Goal: Information Seeking & Learning: Learn about a topic

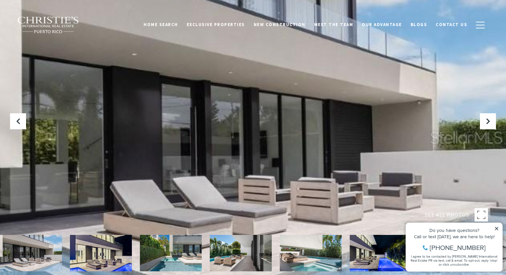
click at [46, 257] on img at bounding box center [31, 253] width 62 height 36
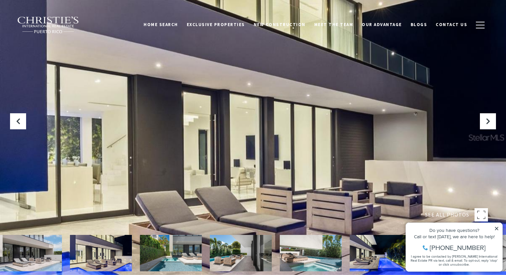
click at [103, 251] on img at bounding box center [101, 253] width 62 height 36
click at [156, 258] on img at bounding box center [171, 253] width 62 height 36
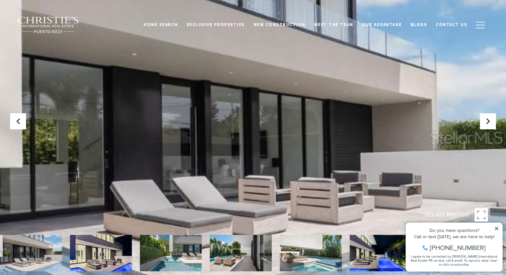
click at [251, 262] on img at bounding box center [241, 253] width 62 height 36
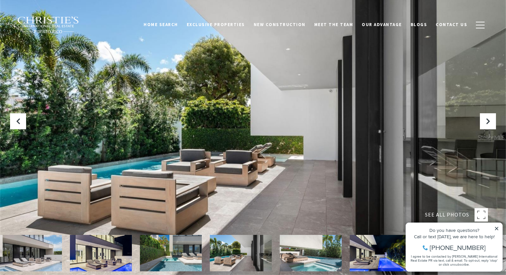
click at [313, 259] on img at bounding box center [311, 253] width 62 height 36
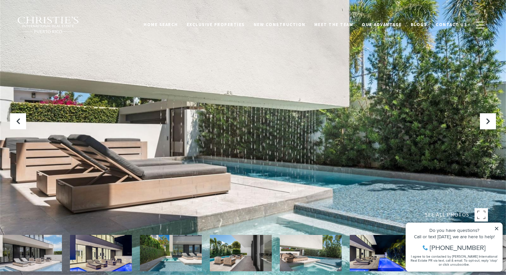
click at [370, 259] on img at bounding box center [380, 253] width 62 height 36
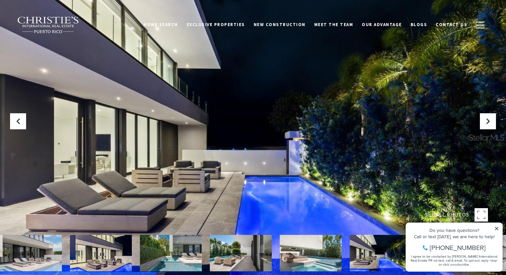
click at [497, 229] on icon at bounding box center [496, 228] width 3 height 3
click at [497, 228] on icon at bounding box center [496, 228] width 5 height 5
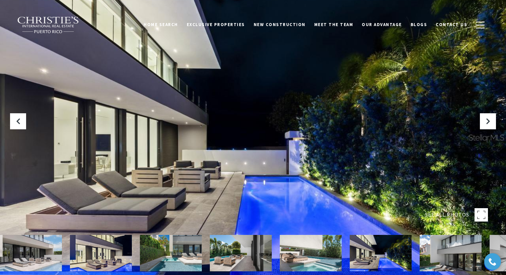
click at [458, 254] on img at bounding box center [450, 253] width 62 height 36
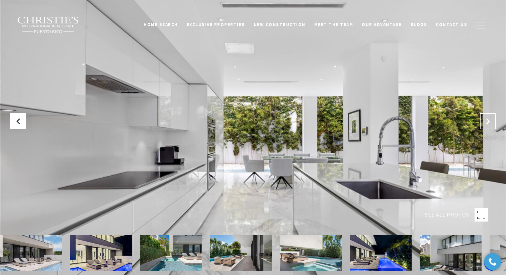
click at [490, 119] on icon "Next Slide" at bounding box center [487, 121] width 7 height 7
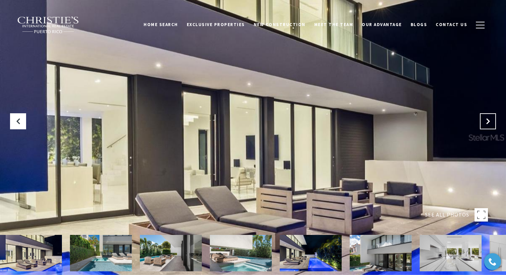
click at [490, 119] on icon "Next Slide" at bounding box center [487, 121] width 7 height 7
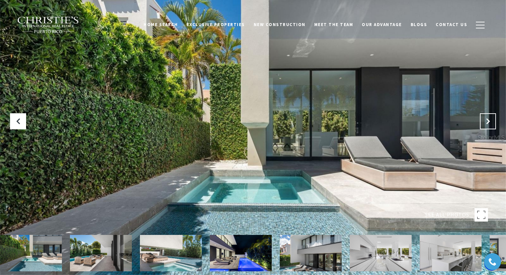
click at [490, 119] on icon "Next Slide" at bounding box center [487, 121] width 7 height 7
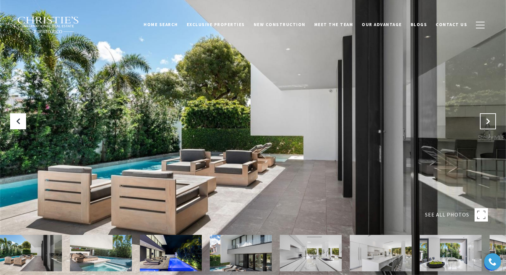
click at [490, 119] on icon "Next Slide" at bounding box center [487, 121] width 7 height 7
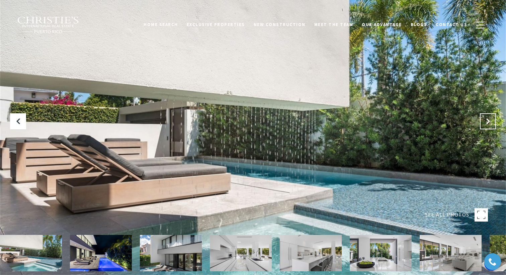
click at [490, 119] on icon "Next Slide" at bounding box center [487, 121] width 7 height 7
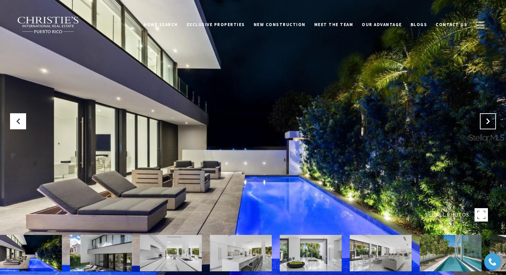
click at [490, 119] on icon "Next Slide" at bounding box center [487, 121] width 7 height 7
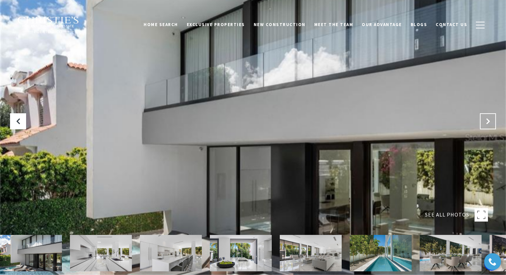
click at [490, 119] on icon "Next Slide" at bounding box center [487, 121] width 7 height 7
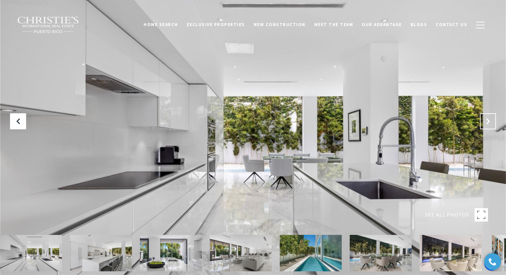
click at [490, 119] on icon "Next Slide" at bounding box center [487, 121] width 7 height 7
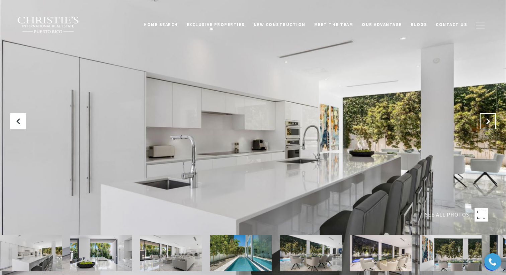
click at [490, 119] on icon "Next Slide" at bounding box center [487, 121] width 7 height 7
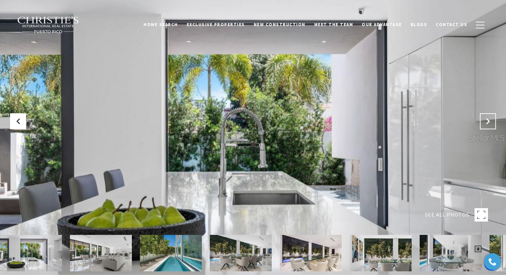
click at [490, 119] on icon "Next Slide" at bounding box center [487, 121] width 7 height 7
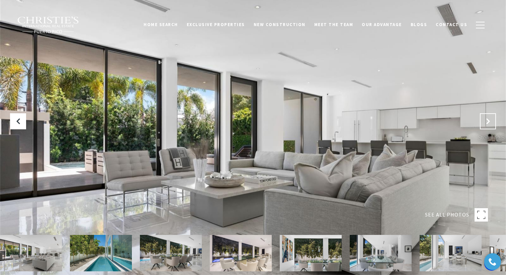
click at [487, 126] on button "Next Slide" at bounding box center [488, 121] width 16 height 16
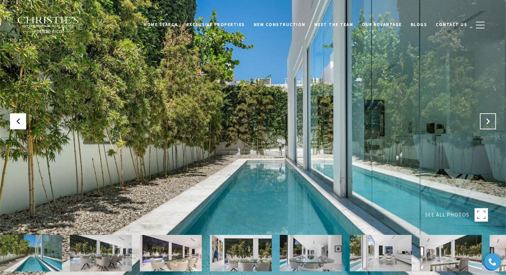
click at [487, 126] on button "Next Slide" at bounding box center [488, 121] width 16 height 16
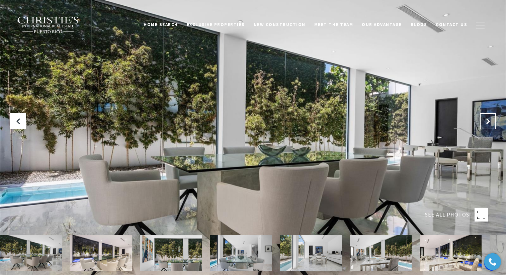
click at [487, 126] on button "Next Slide" at bounding box center [488, 121] width 16 height 16
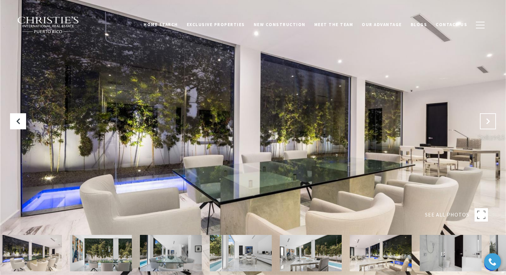
click at [487, 126] on button "Next Slide" at bounding box center [488, 121] width 16 height 16
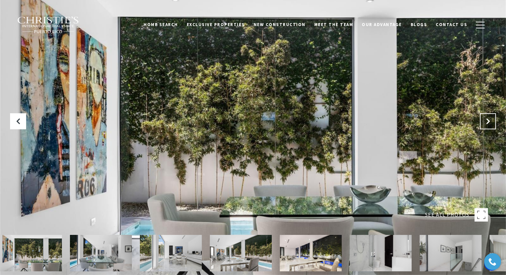
click at [487, 126] on button "Next Slide" at bounding box center [488, 121] width 16 height 16
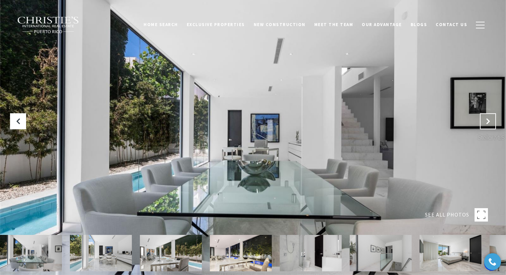
click at [487, 126] on button "Next Slide" at bounding box center [488, 121] width 16 height 16
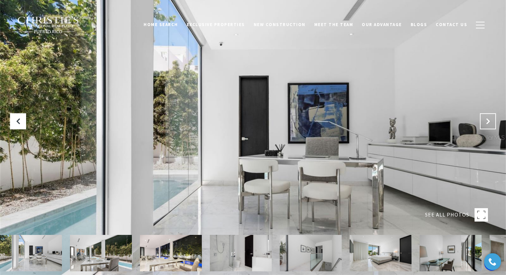
click at [487, 126] on button "Next Slide" at bounding box center [488, 121] width 16 height 16
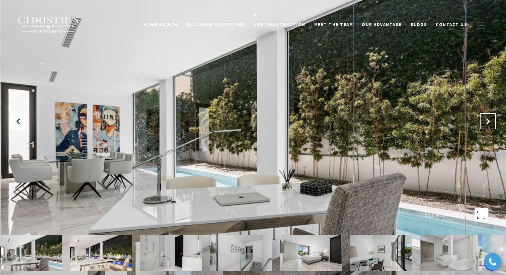
click at [487, 126] on button "Next Slide" at bounding box center [488, 121] width 16 height 16
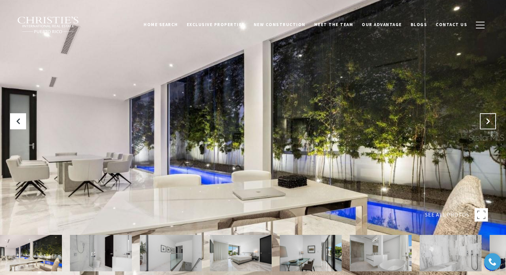
click at [487, 125] on button "Next Slide" at bounding box center [488, 121] width 16 height 16
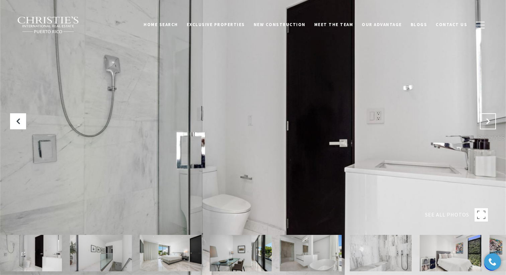
click at [487, 125] on button "Next Slide" at bounding box center [488, 121] width 16 height 16
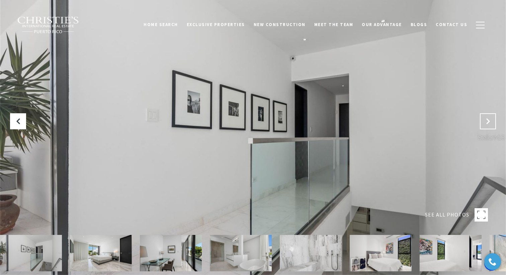
click at [487, 125] on button "Next Slide" at bounding box center [488, 121] width 16 height 16
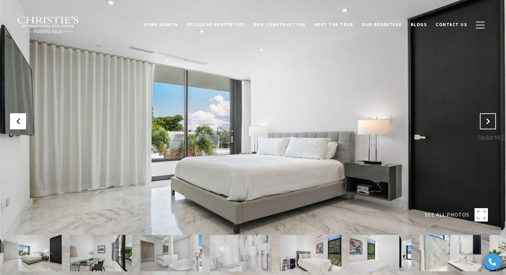
click at [487, 125] on button "Next Slide" at bounding box center [488, 121] width 16 height 16
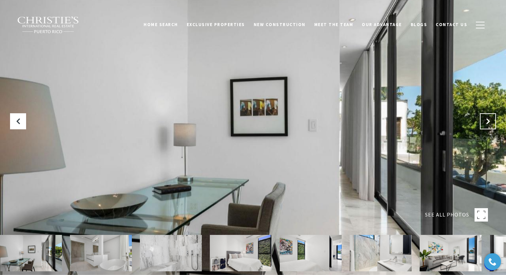
click at [487, 125] on button "Next Slide" at bounding box center [488, 121] width 16 height 16
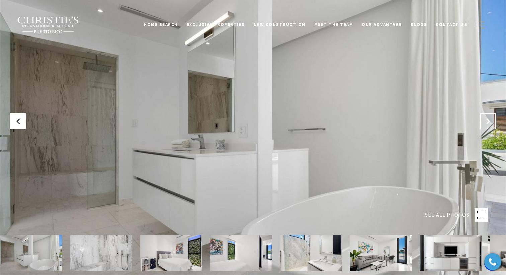
click at [487, 125] on button "Next Slide" at bounding box center [488, 121] width 16 height 16
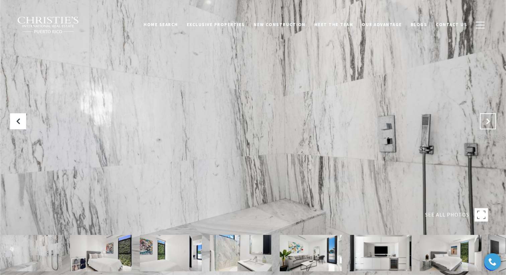
click at [487, 125] on button "Next Slide" at bounding box center [488, 121] width 16 height 16
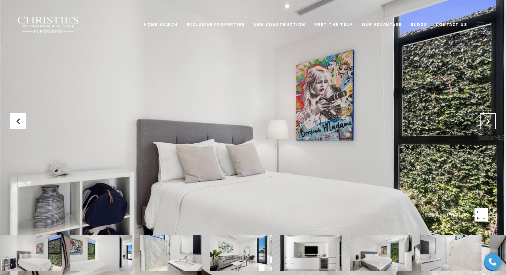
click at [487, 125] on button "Next Slide" at bounding box center [488, 121] width 16 height 16
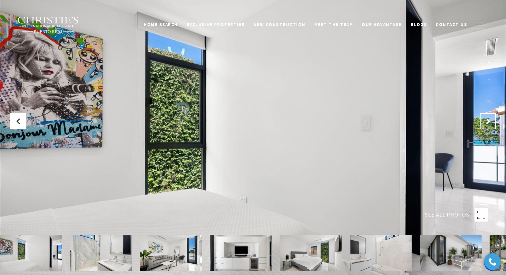
click at [487, 125] on button "Next Slide" at bounding box center [488, 121] width 16 height 16
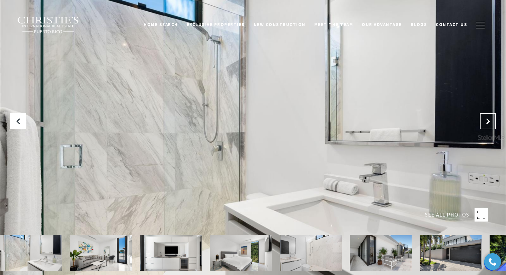
click at [487, 125] on button "Next Slide" at bounding box center [488, 121] width 16 height 16
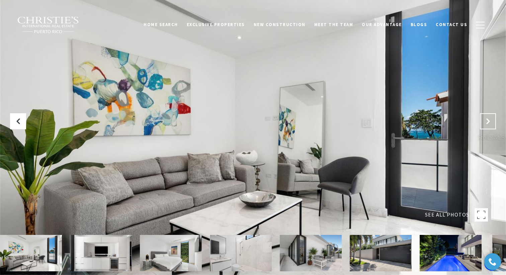
click at [487, 125] on button "Next Slide" at bounding box center [488, 121] width 16 height 16
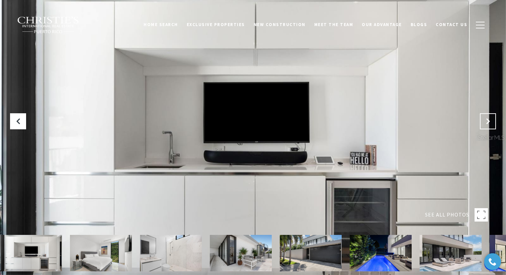
click at [487, 125] on button "Next Slide" at bounding box center [488, 121] width 16 height 16
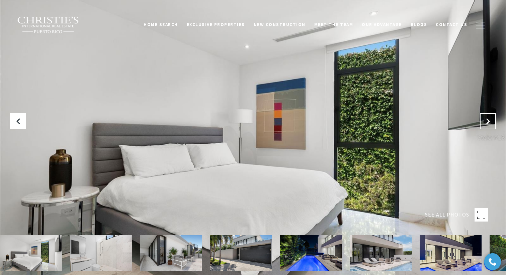
click at [487, 125] on button "Next Slide" at bounding box center [488, 121] width 16 height 16
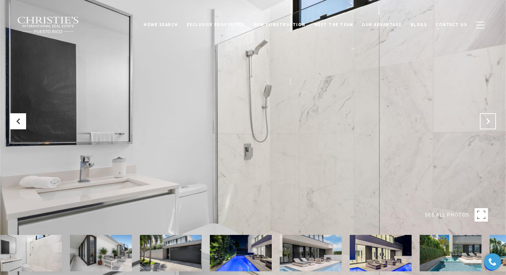
click at [487, 125] on button "Next Slide" at bounding box center [488, 121] width 16 height 16
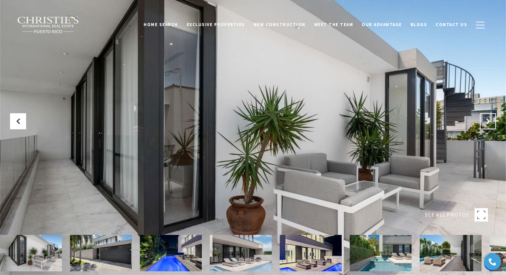
click at [487, 125] on button "Next Slide" at bounding box center [488, 121] width 16 height 16
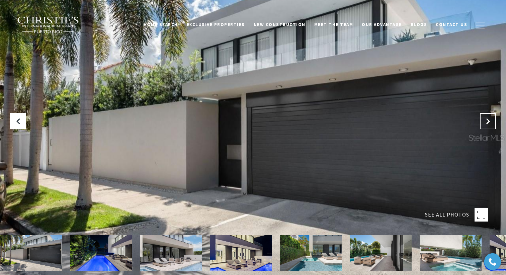
click at [487, 125] on button "Next Slide" at bounding box center [488, 121] width 16 height 16
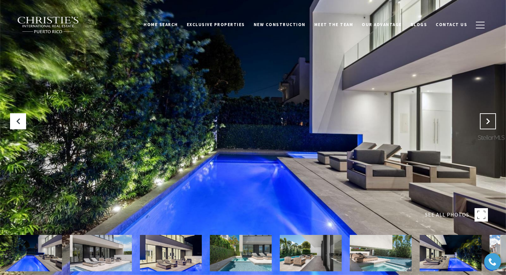
click at [487, 125] on button "Next Slide" at bounding box center [488, 121] width 16 height 16
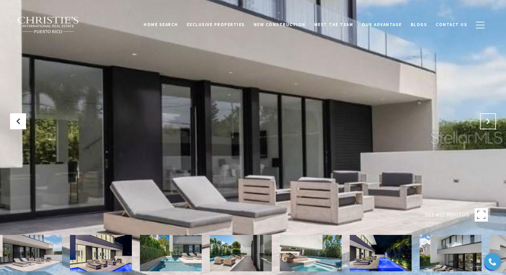
click at [487, 125] on button "Next Slide" at bounding box center [488, 121] width 16 height 16
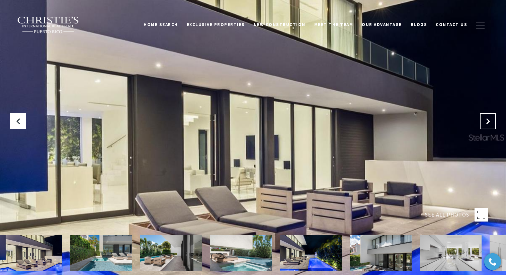
click at [487, 125] on button "Next Slide" at bounding box center [488, 121] width 16 height 16
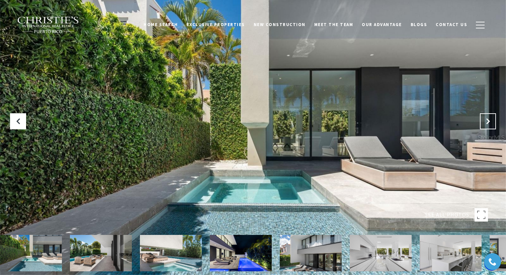
click at [487, 125] on button "Next Slide" at bounding box center [488, 121] width 16 height 16
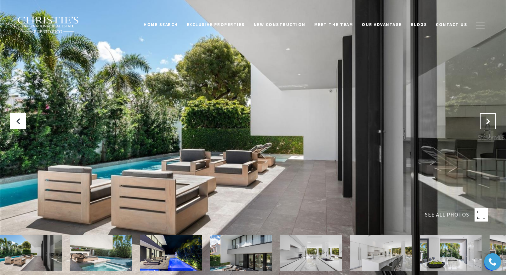
click at [487, 125] on button "Next Slide" at bounding box center [488, 121] width 16 height 16
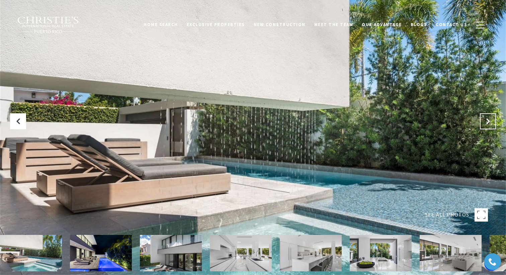
click at [487, 125] on button "Next Slide" at bounding box center [488, 121] width 16 height 16
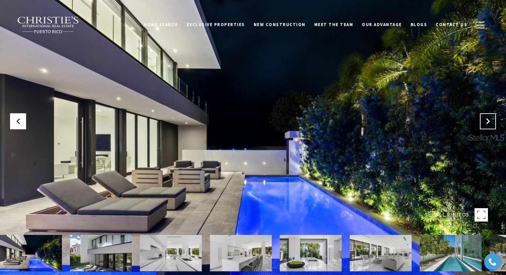
click at [487, 125] on button "Next Slide" at bounding box center [488, 121] width 16 height 16
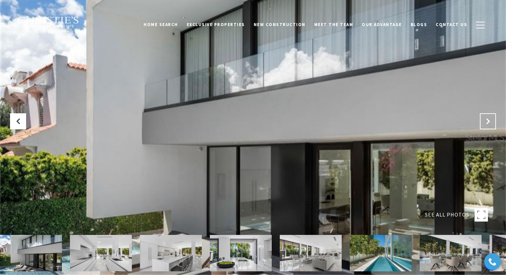
click at [487, 125] on button "Next Slide" at bounding box center [488, 121] width 16 height 16
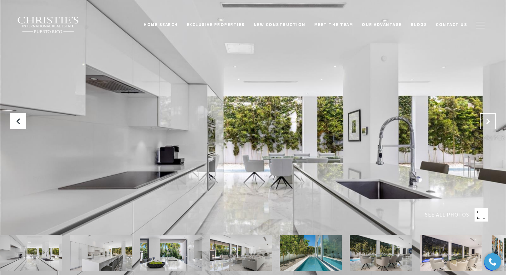
click at [487, 125] on button "Next Slide" at bounding box center [488, 121] width 16 height 16
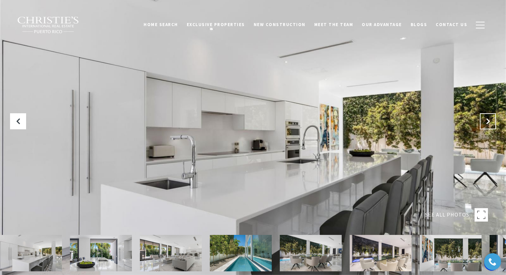
click at [487, 125] on button "Next Slide" at bounding box center [488, 121] width 16 height 16
